Goal: Use online tool/utility

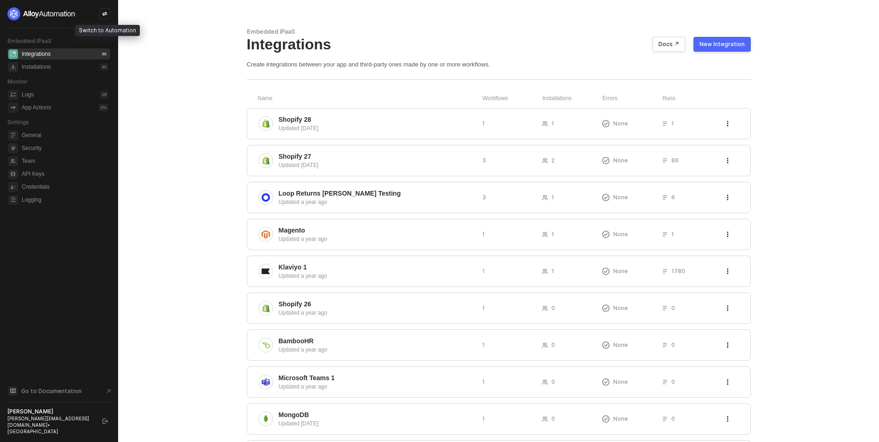
click at [105, 15] on icon "icon-swap" at bounding box center [105, 14] width 6 height 6
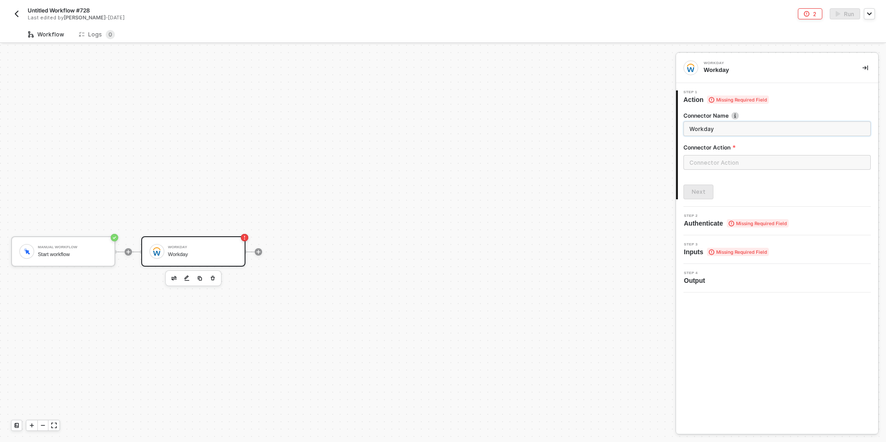
scroll to position [17, 0]
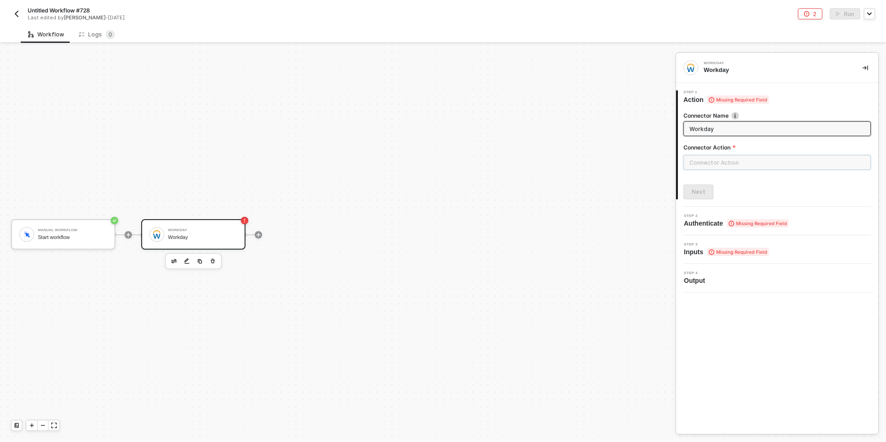
click at [702, 162] on input "text" at bounding box center [776, 162] width 187 height 15
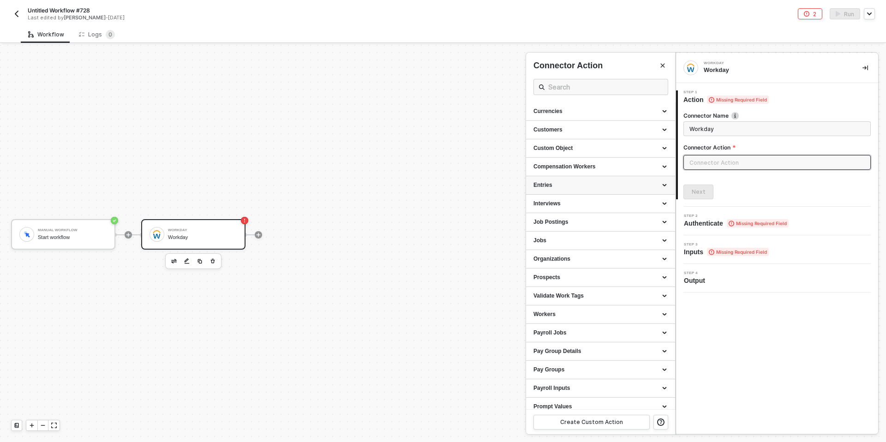
click at [548, 182] on div "Entries" at bounding box center [600, 185] width 134 height 8
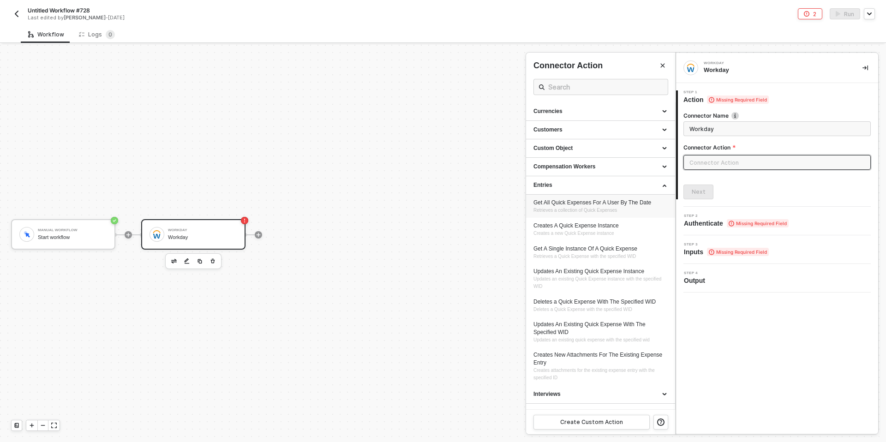
click at [546, 209] on span "Retrieves a collection of Quick Expenses" at bounding box center [574, 210] width 83 height 5
type input "Retrieves a collection of Quick Expenses"
type input "Entries - Get All Quick Expenses For A User By The Date"
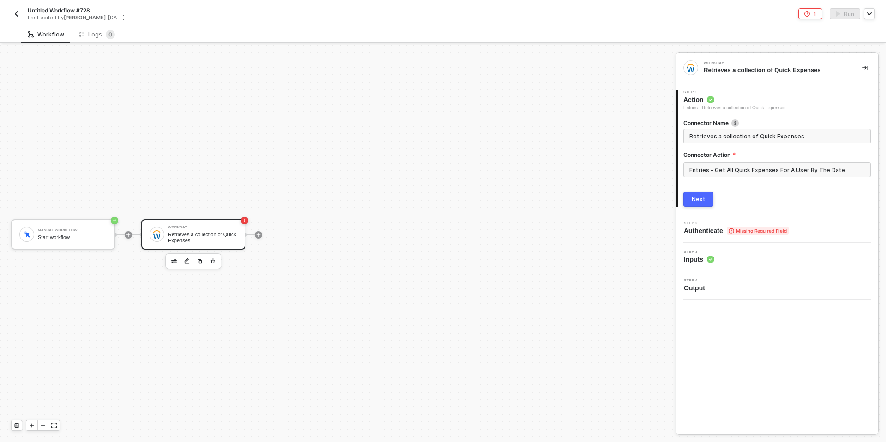
click at [699, 197] on div "Next" at bounding box center [698, 199] width 14 height 7
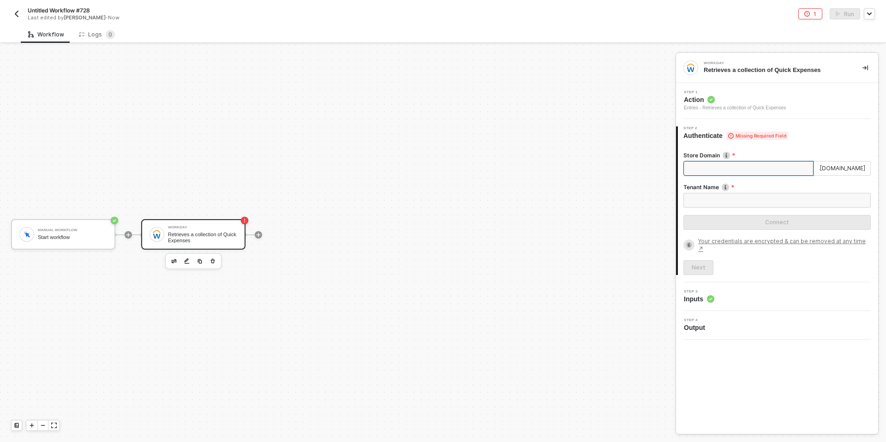
click at [703, 167] on input "Store Domain" at bounding box center [748, 168] width 130 height 15
